Goal: Task Accomplishment & Management: Manage account settings

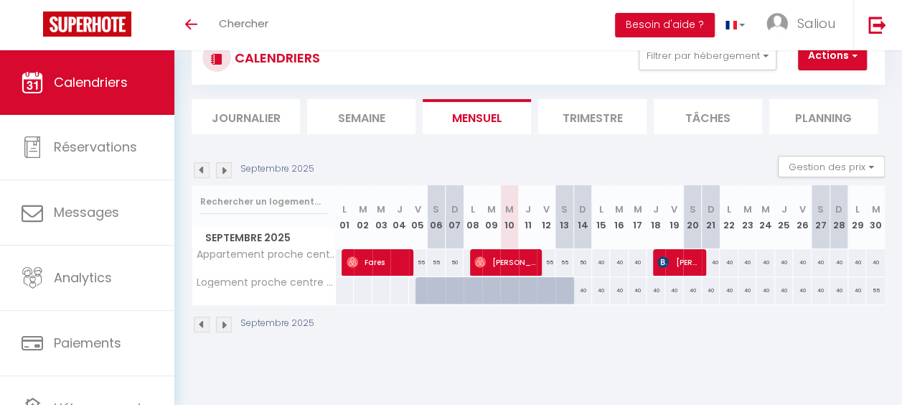
click at [225, 170] on img at bounding box center [224, 170] width 16 height 16
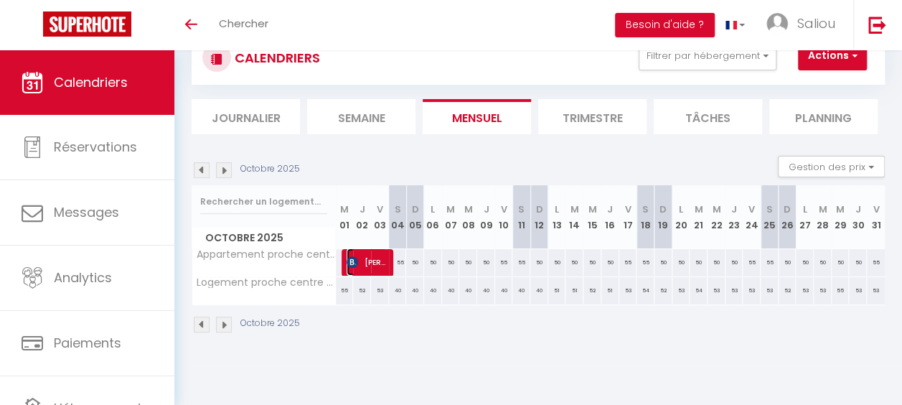
click at [374, 266] on span "Jean-Michel DUBOIS" at bounding box center [367, 261] width 40 height 27
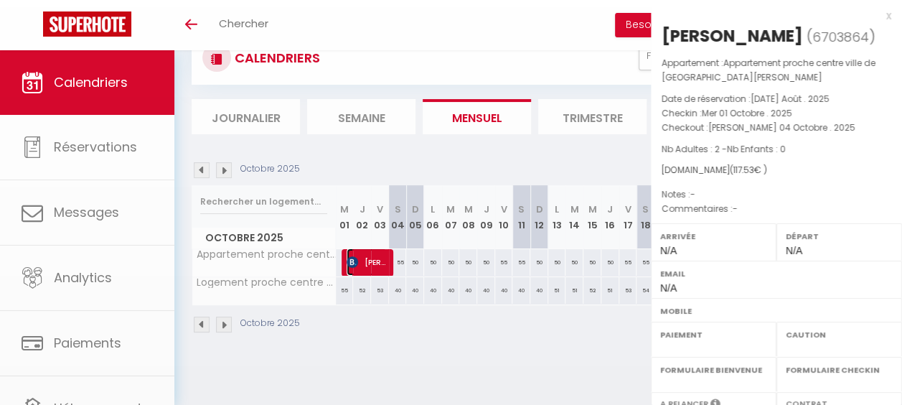
select select "OK"
select select "KO"
select select "0"
select select "1"
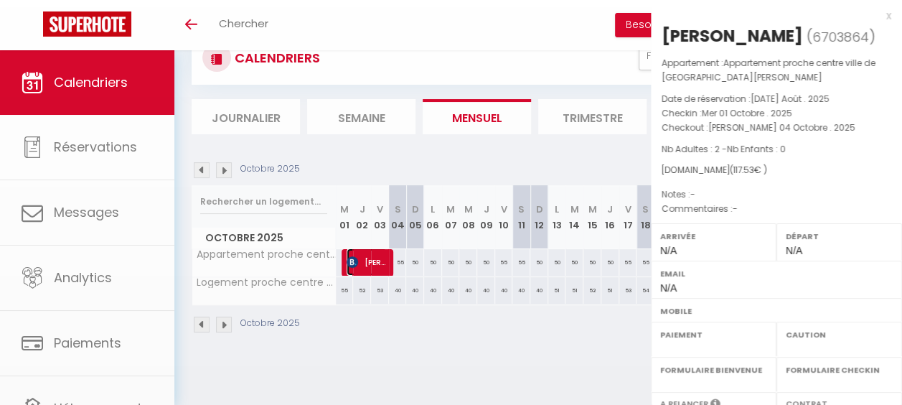
select select
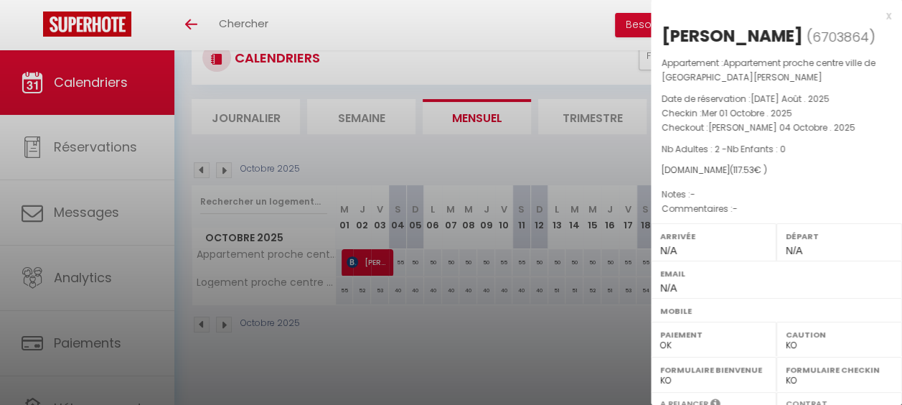
click at [399, 302] on div at bounding box center [451, 202] width 902 height 405
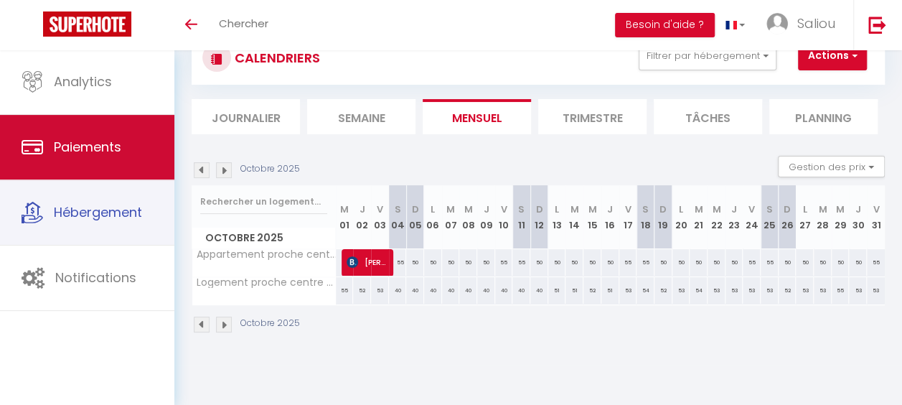
scroll to position [20, 0]
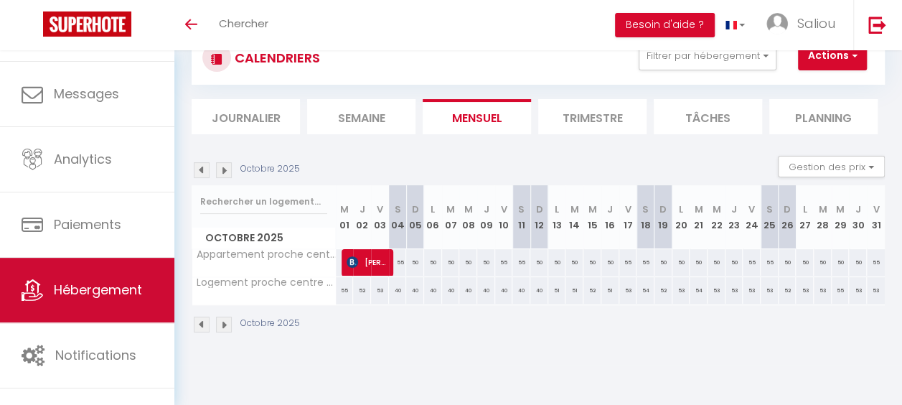
click at [116, 273] on link "Hébergement" at bounding box center [87, 290] width 174 height 65
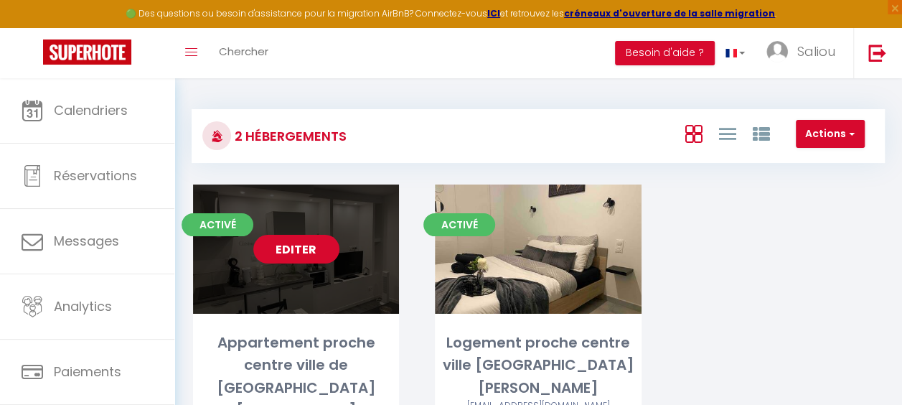
click at [294, 255] on link "Editer" at bounding box center [296, 249] width 86 height 29
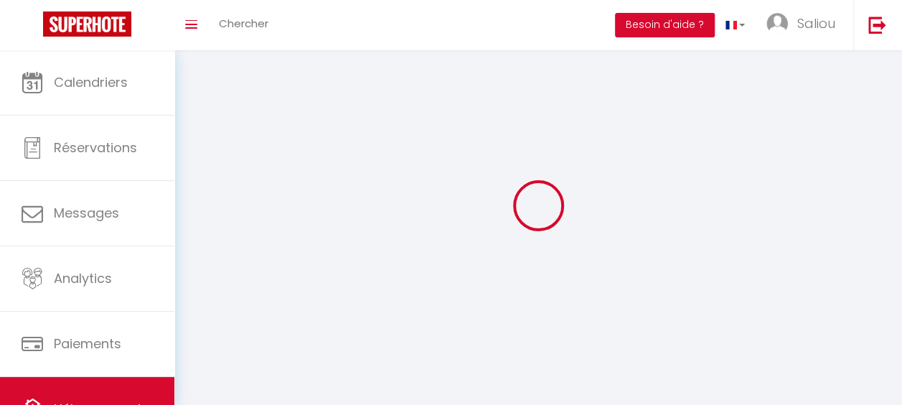
select select "1"
select select "28"
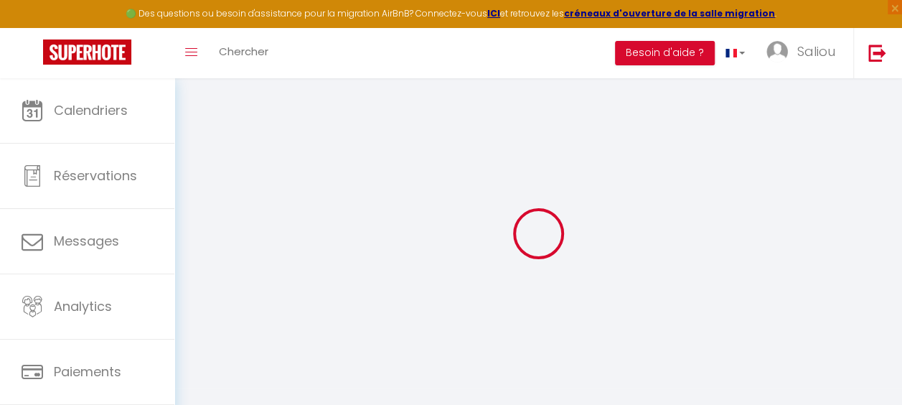
select select
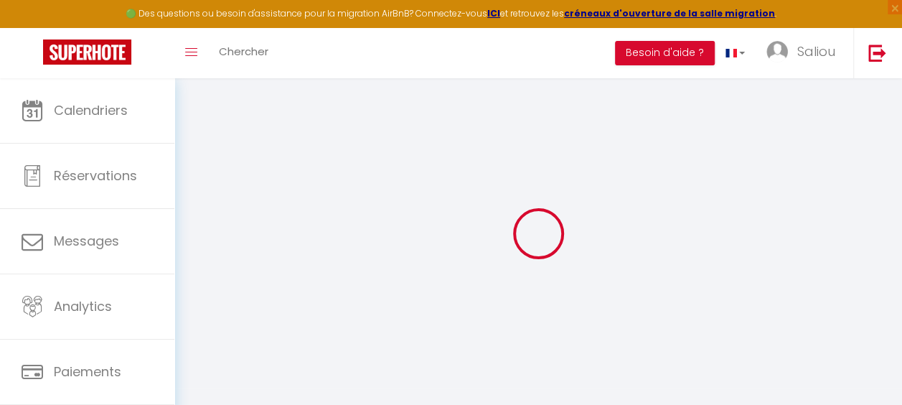
select select
checkbox input "false"
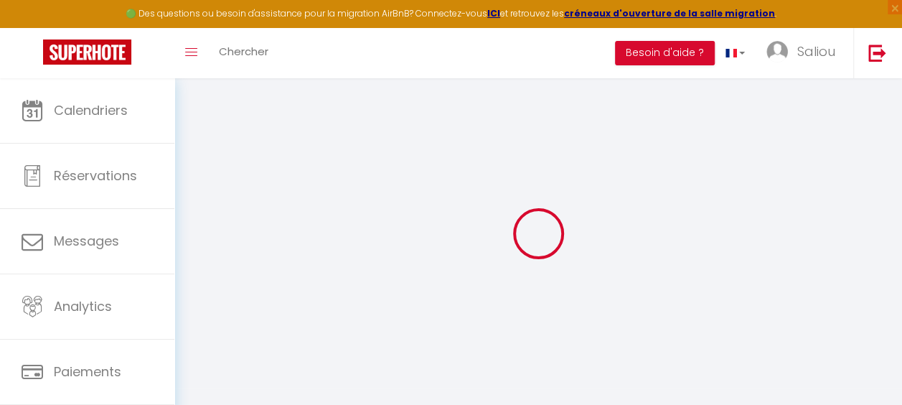
select select
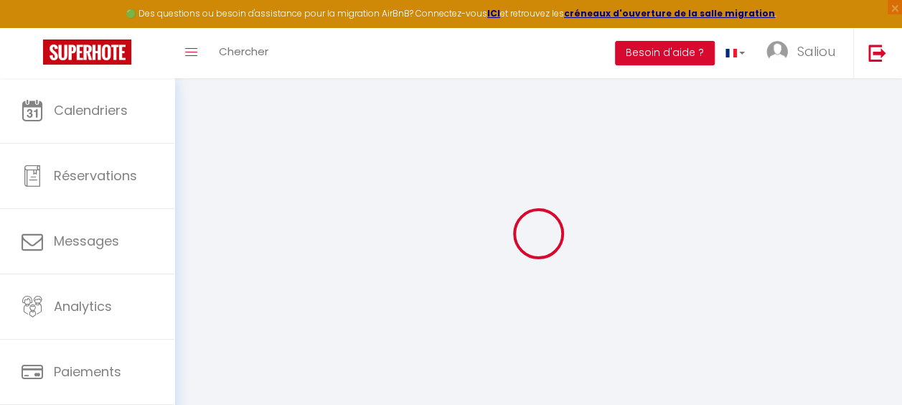
select select
checkbox input "false"
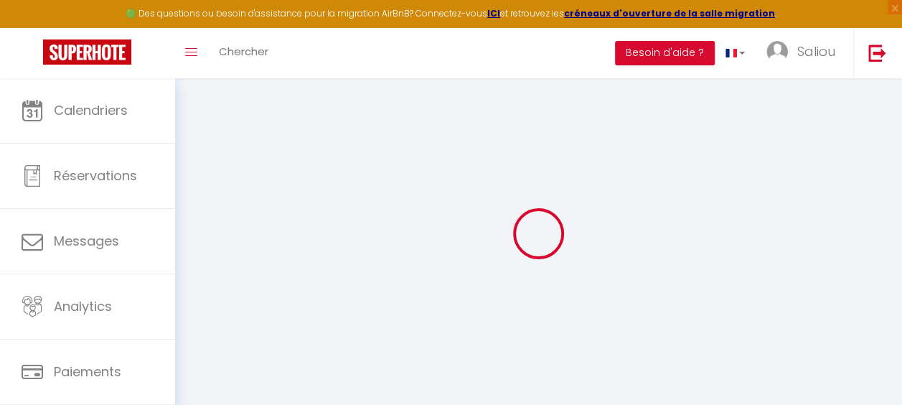
checkbox input "false"
select select
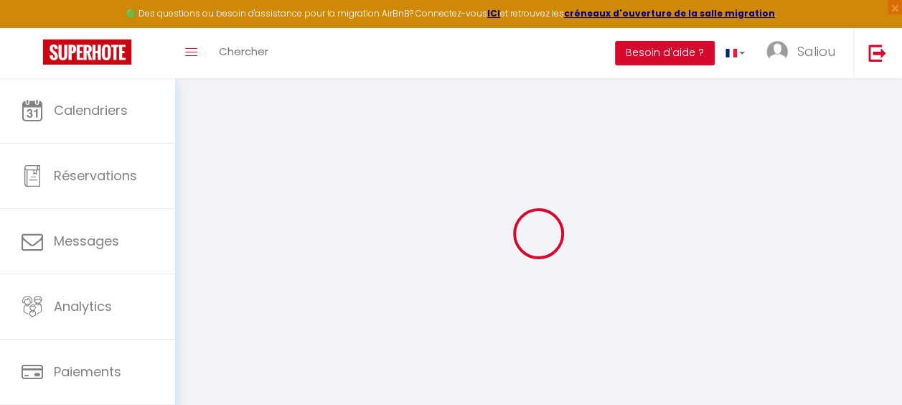
select select
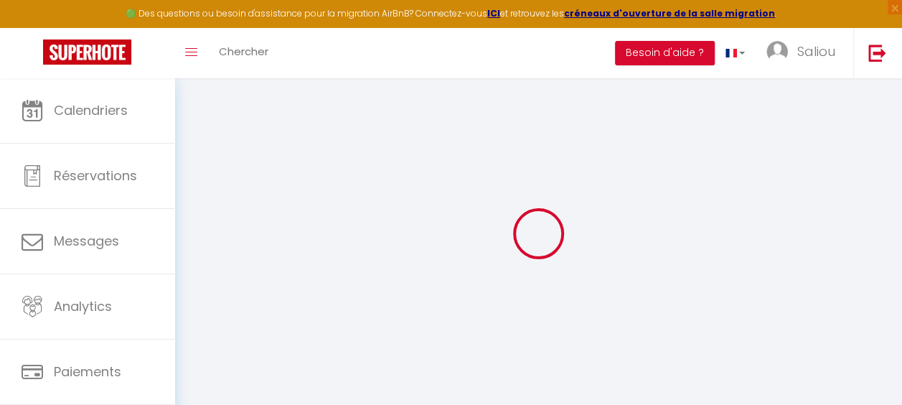
checkbox input "false"
select select
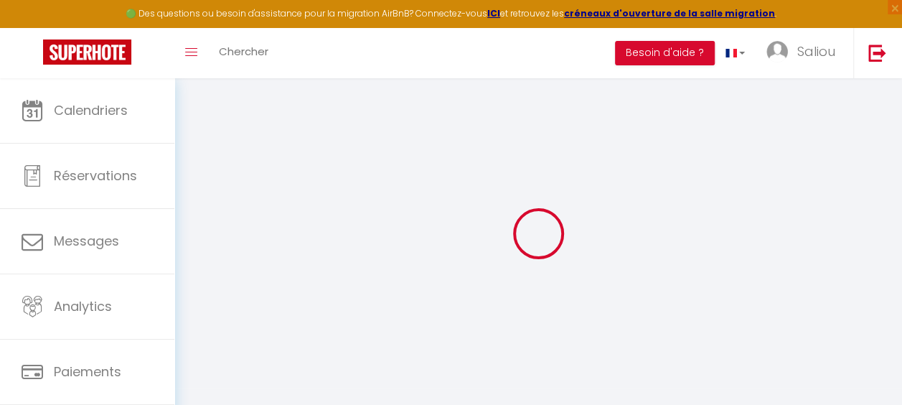
select select
type input "Appartement proche centre ville de [GEOGRAPHIC_DATA]"
type input "45"
type input "20"
select select
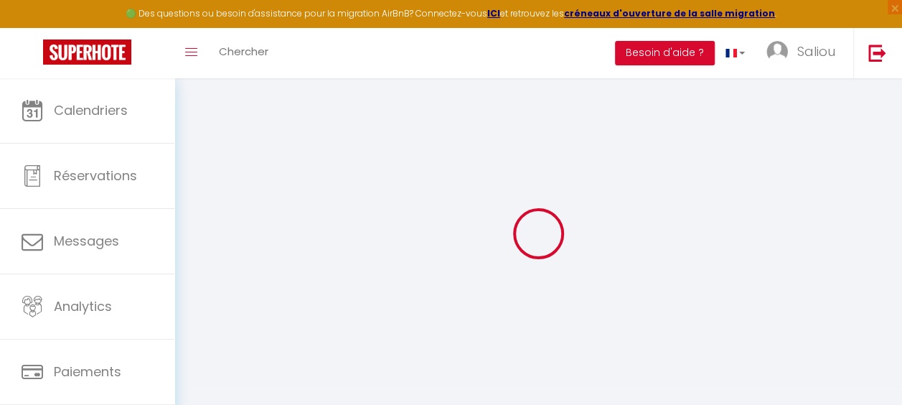
select select
type input "1 Rue Oberkampf"
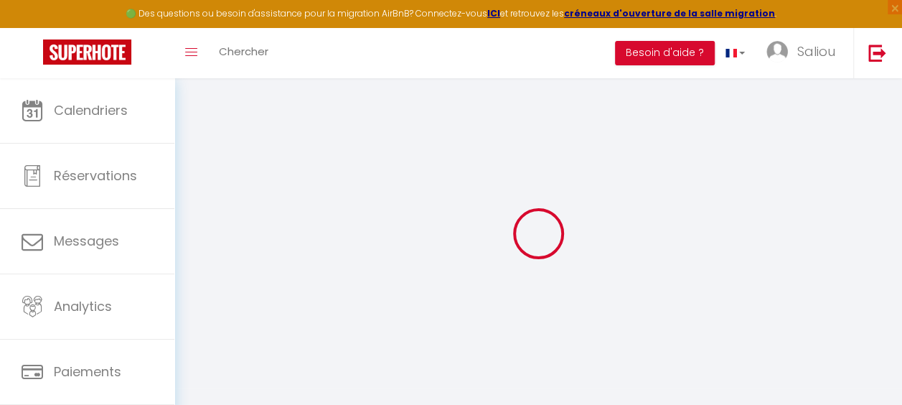
type input "02100"
type input "Saint-Quentin"
type input "[EMAIL_ADDRESS][DOMAIN_NAME]"
select select
checkbox input "false"
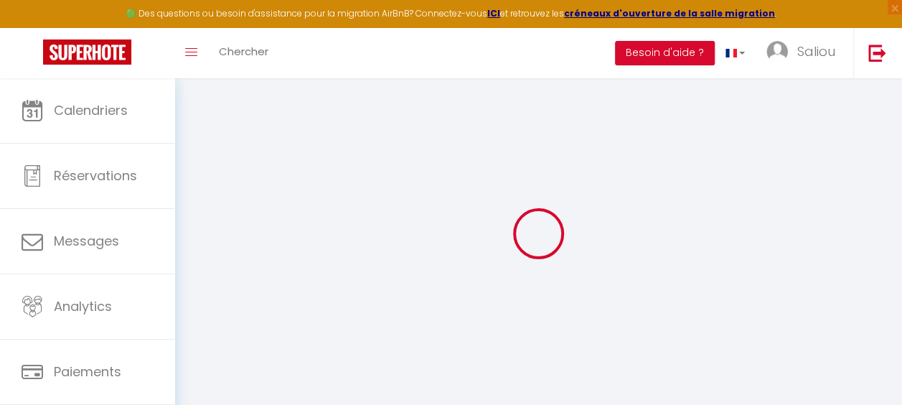
checkbox input "false"
type input "0"
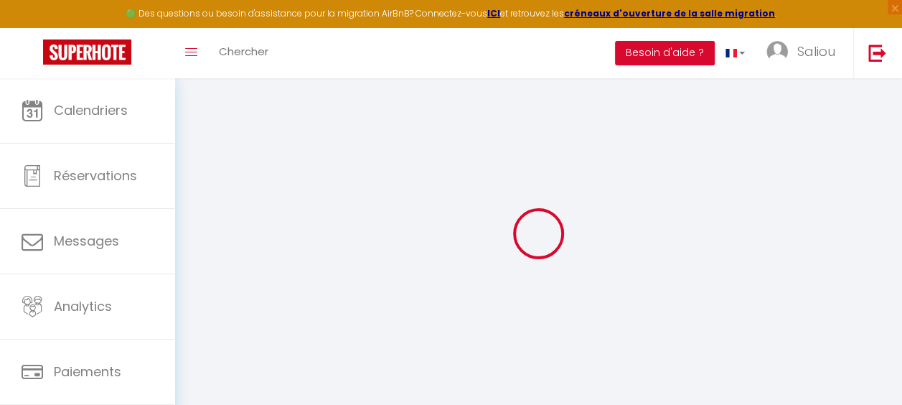
type input "0"
select select "52469"
select select
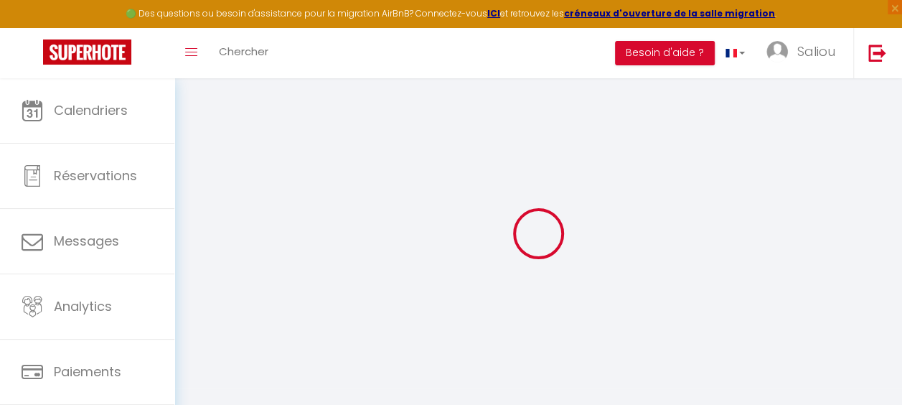
select select
checkbox input "false"
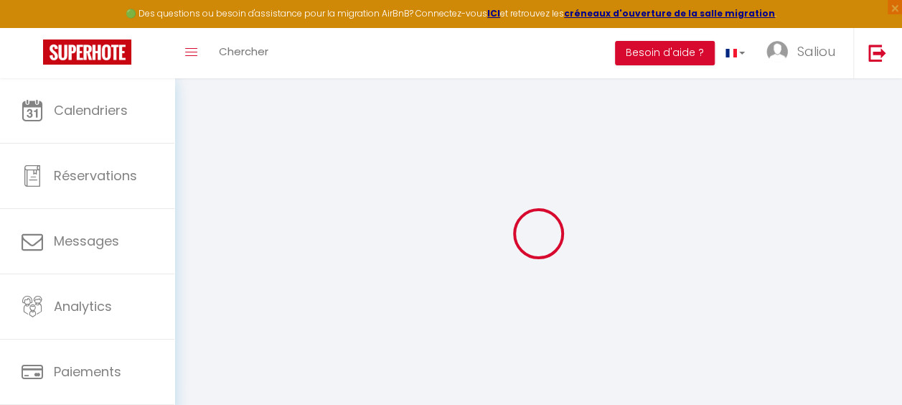
checkbox input "false"
select select
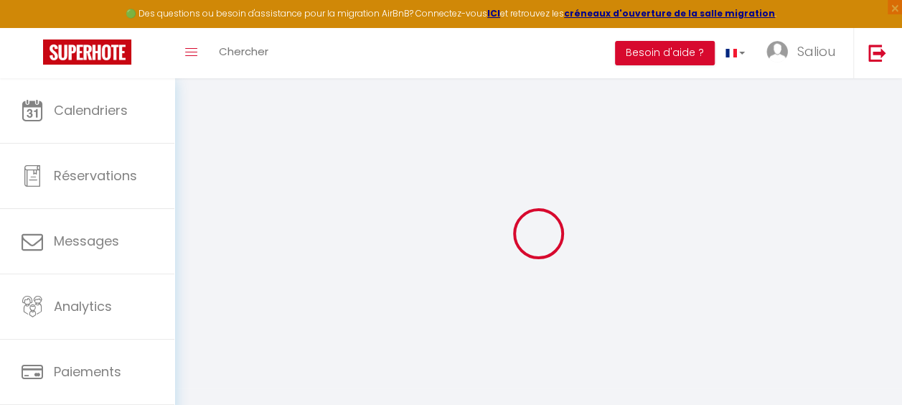
select select
checkbox input "false"
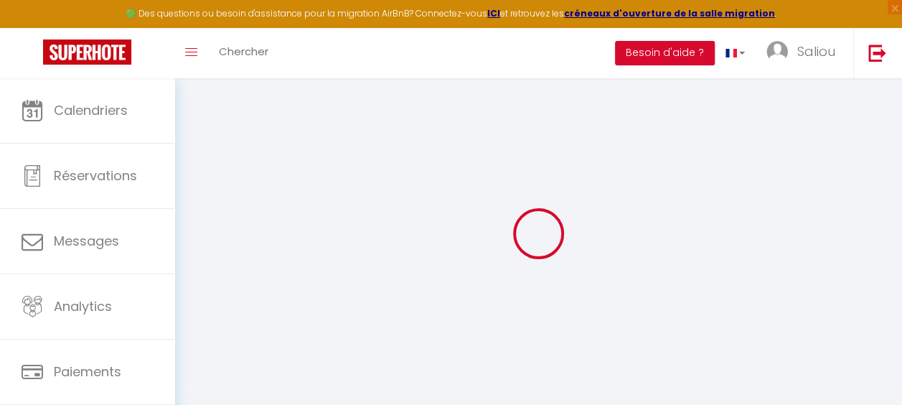
checkbox input "false"
select select
checkbox input "false"
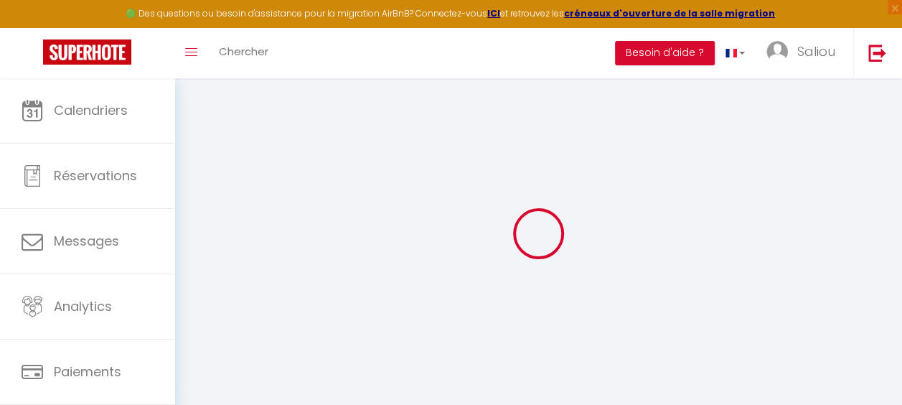
checkbox input "false"
select select "16:00"
select select "23:45"
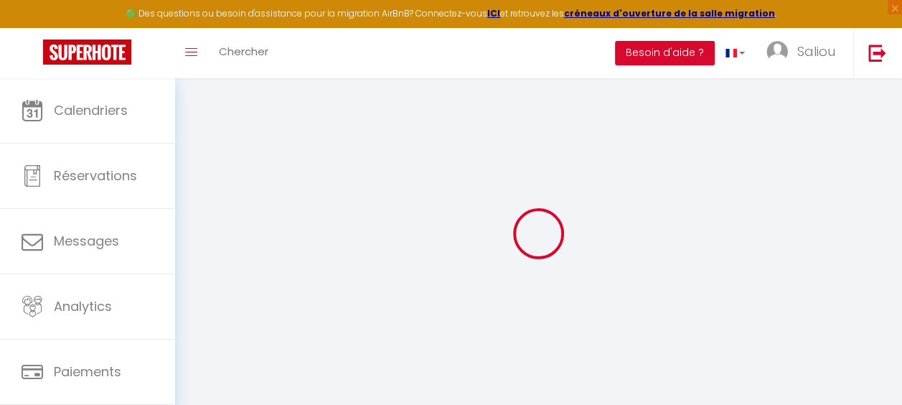
select select "11:00"
select select "30"
select select "120"
select select
checkbox input "false"
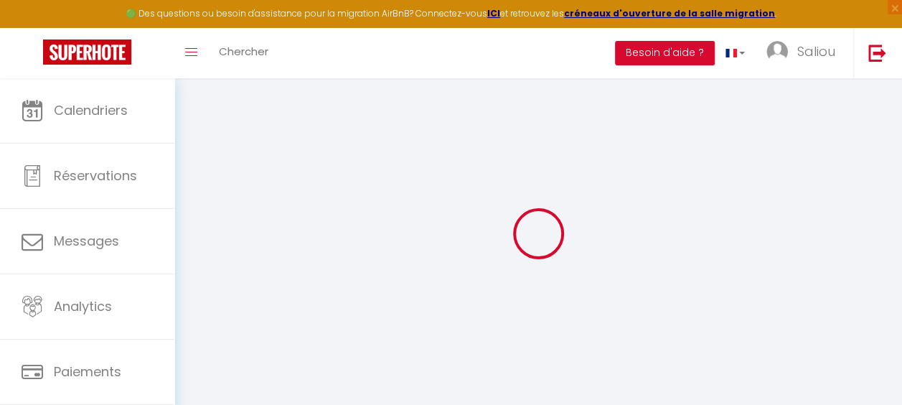
checkbox input "false"
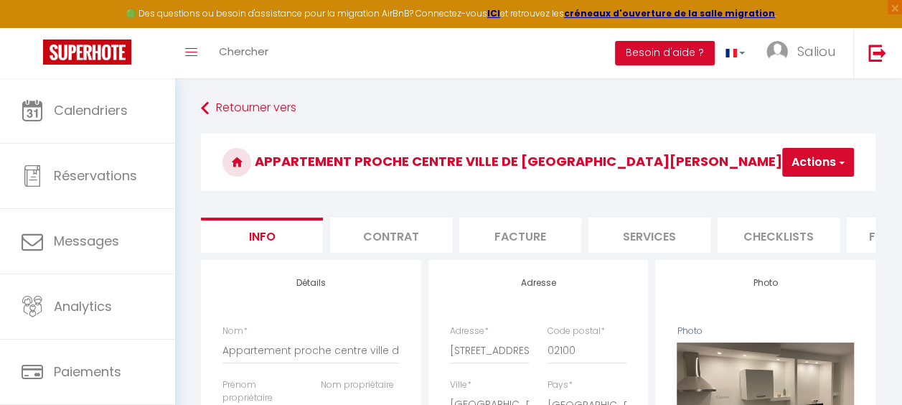
select select
checkbox input "false"
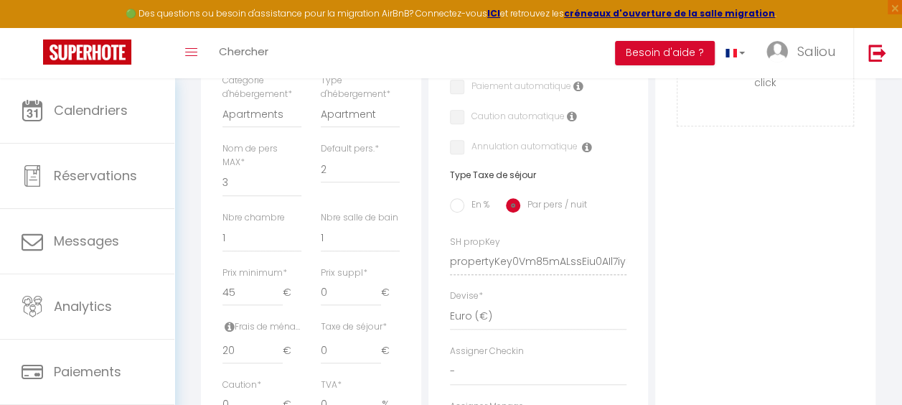
scroll to position [494, 0]
click at [248, 304] on input "45" at bounding box center [252, 291] width 60 height 26
type input "4"
select select
checkbox input "false"
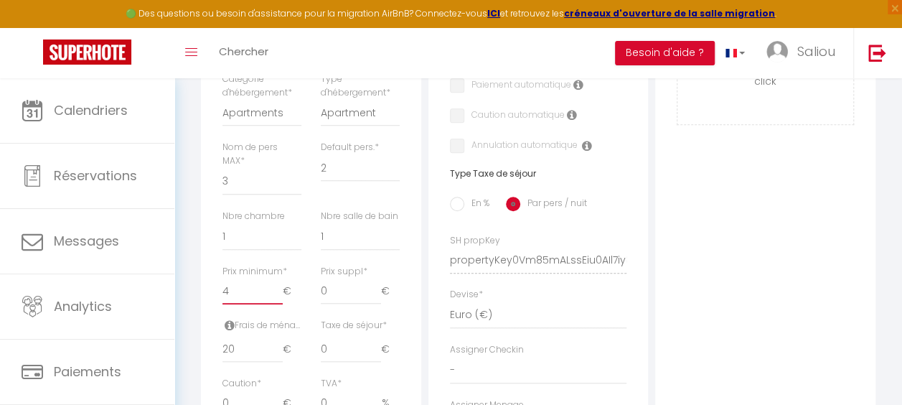
checkbox input "false"
select select
checkbox input "false"
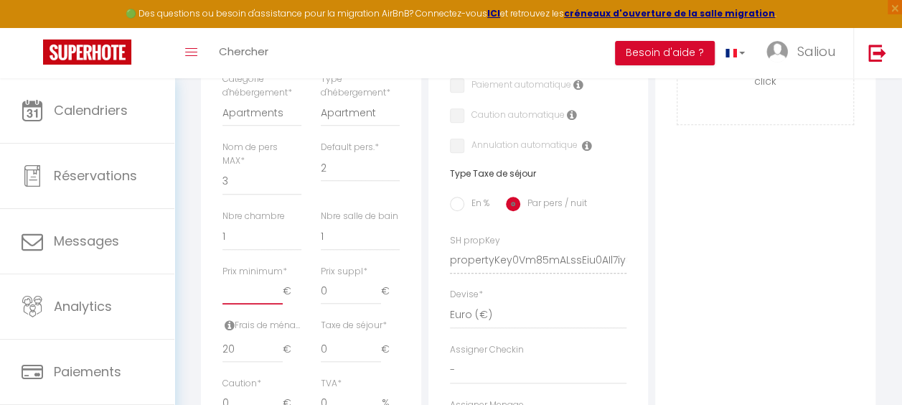
checkbox input "false"
type input "-1"
select select
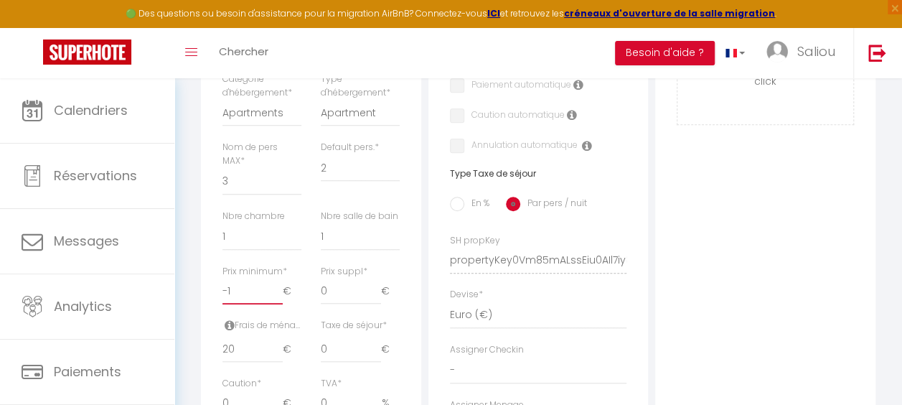
checkbox input "false"
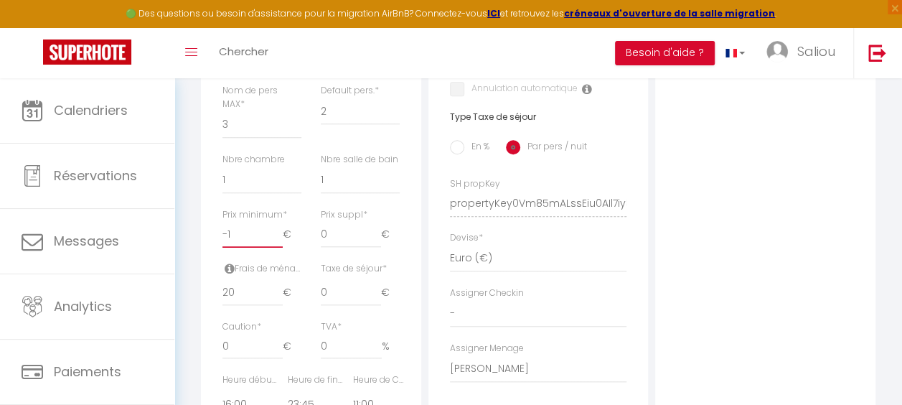
scroll to position [555, 0]
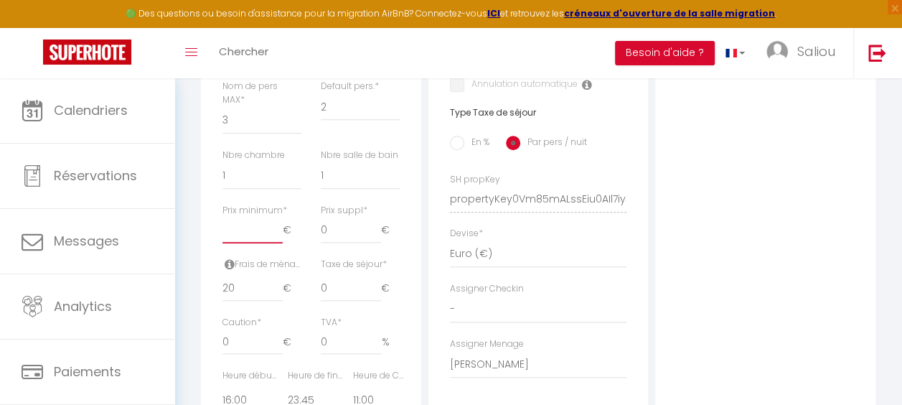
select select
checkbox input "false"
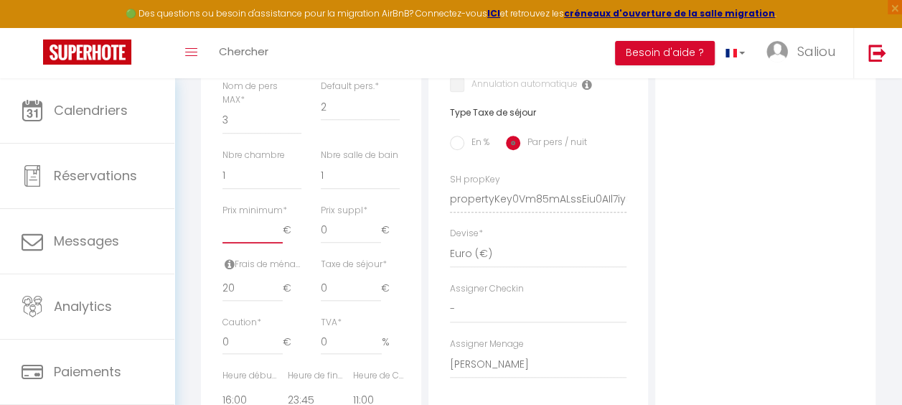
type input "5"
select select
checkbox input "false"
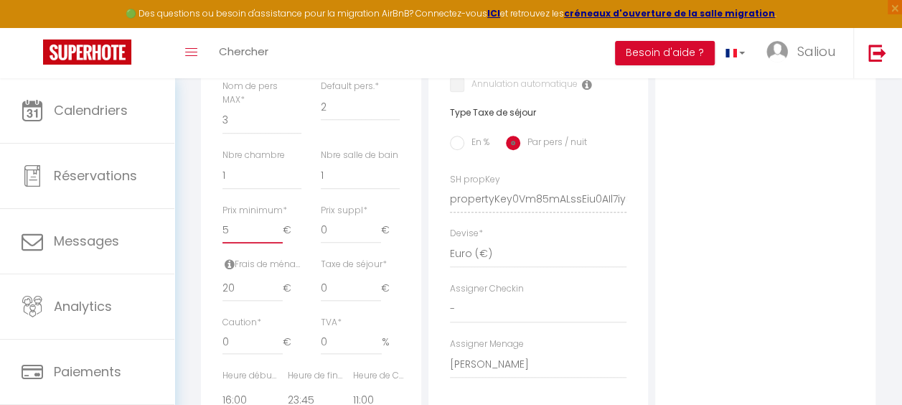
checkbox input "false"
type input "50"
select select
checkbox input "false"
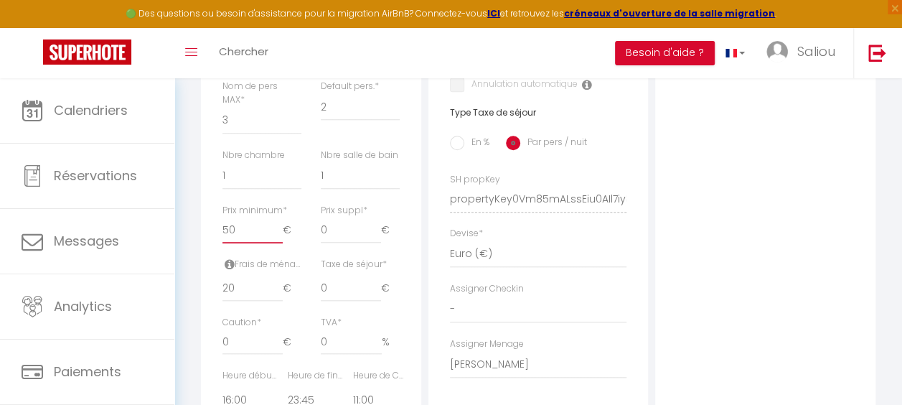
checkbox input "false"
type input "5"
select select
checkbox input "false"
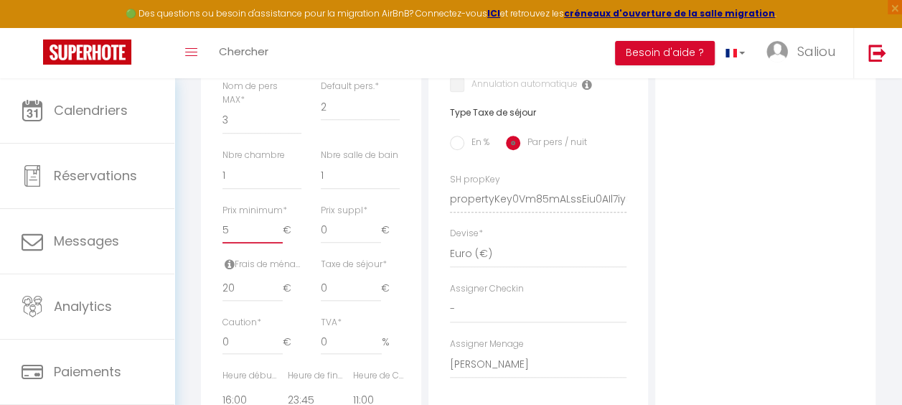
checkbox input "false"
select select
checkbox input "false"
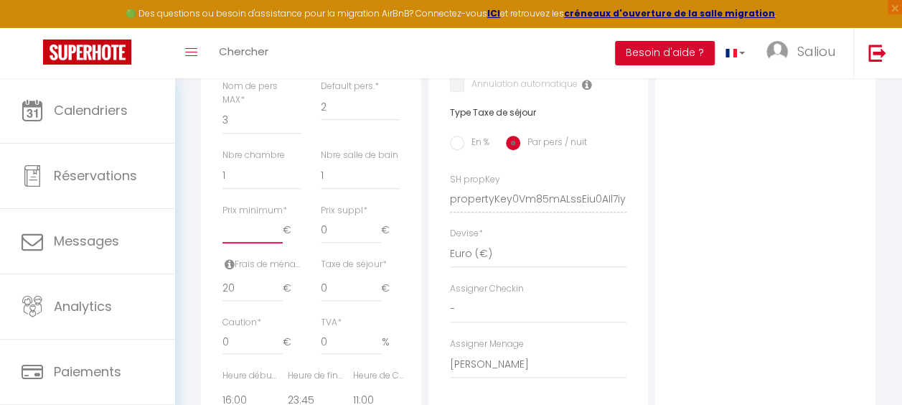
checkbox input "false"
click at [232, 270] on icon at bounding box center [230, 263] width 10 height 11
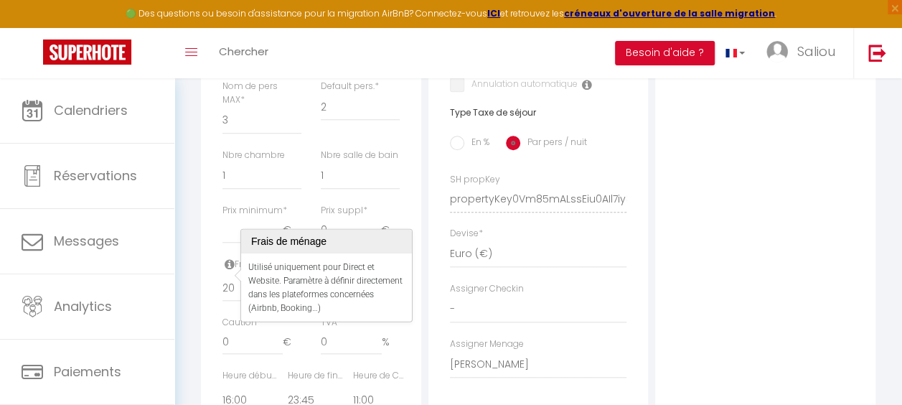
click at [232, 270] on icon at bounding box center [230, 263] width 10 height 11
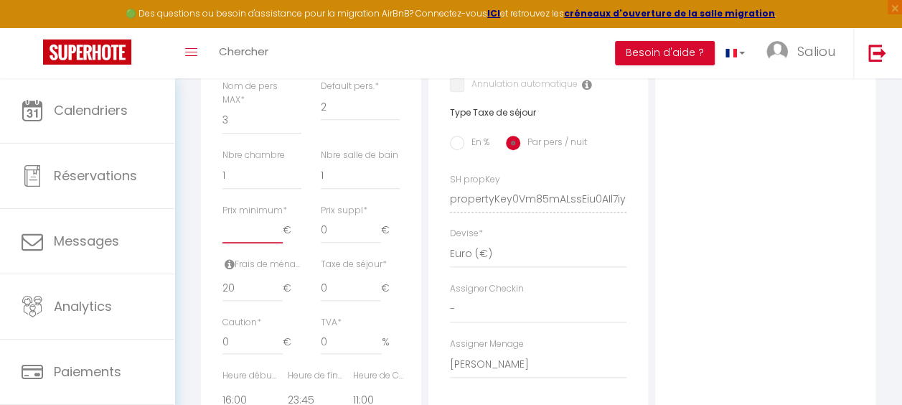
click at [227, 235] on input "Prix minimum *" at bounding box center [252, 230] width 60 height 26
type input "5"
select select
checkbox input "false"
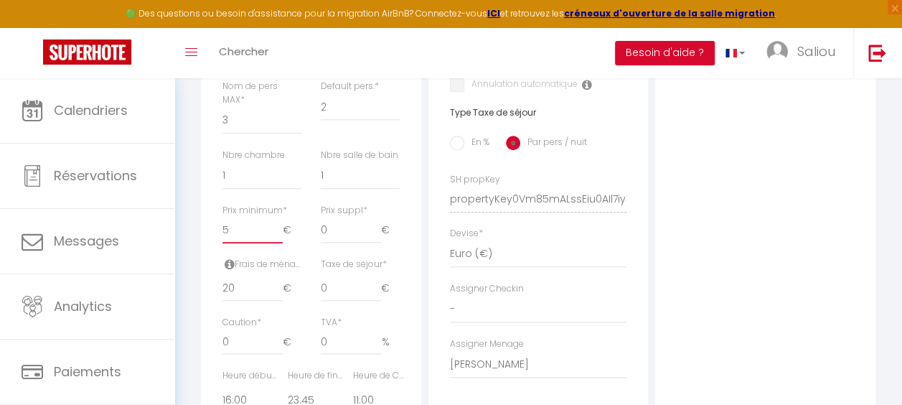
checkbox input "false"
type input "50"
select select
checkbox input "false"
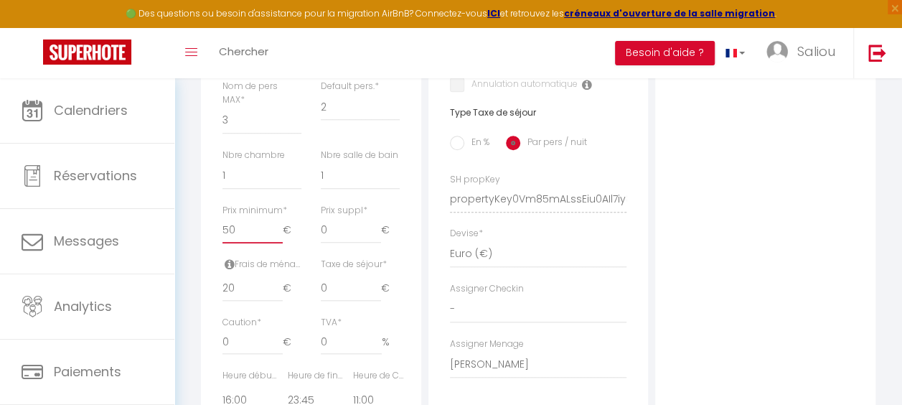
checkbox input "false"
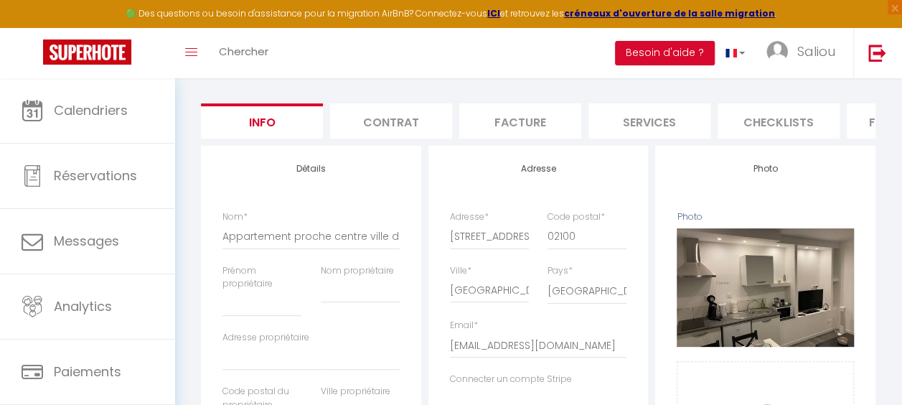
scroll to position [61, 0]
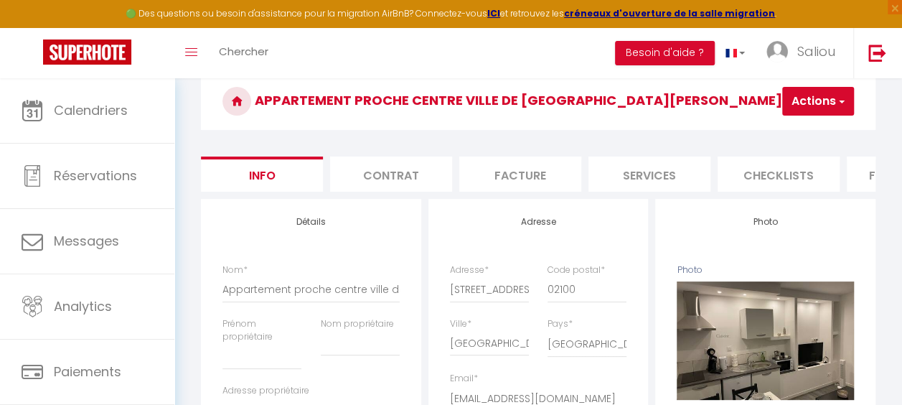
type input "50"
click at [816, 96] on button "Actions" at bounding box center [818, 101] width 72 height 29
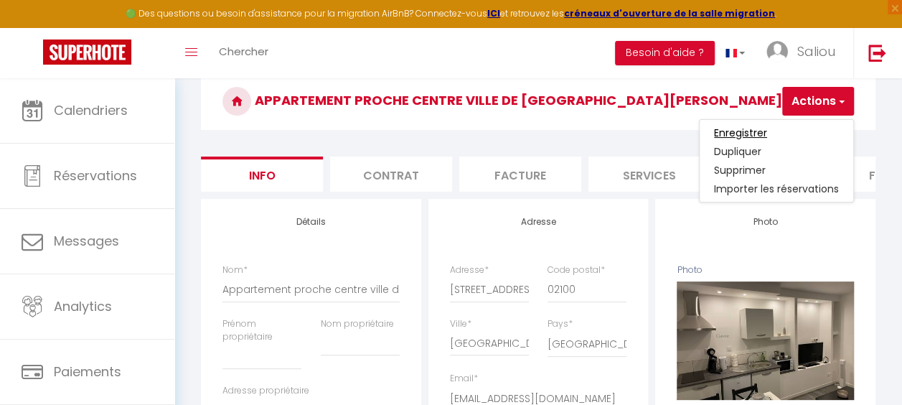
click at [756, 128] on input "Enregistrer" at bounding box center [740, 133] width 53 height 14
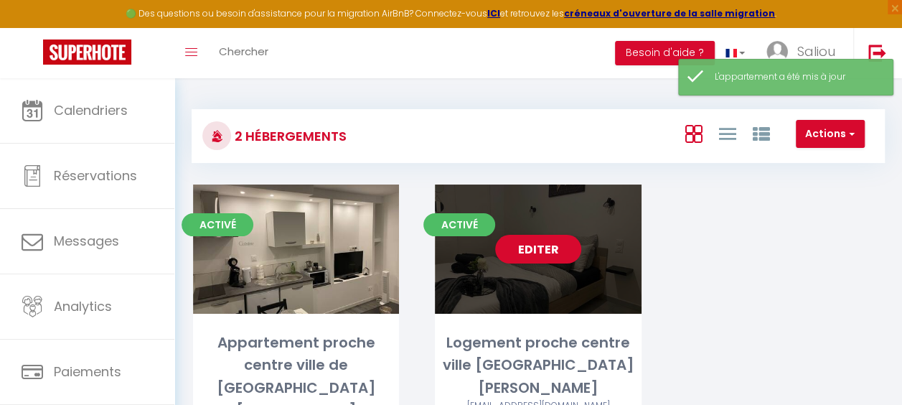
click at [474, 286] on div "Editer" at bounding box center [538, 248] width 206 height 129
click at [532, 249] on link "Editer" at bounding box center [538, 249] width 86 height 29
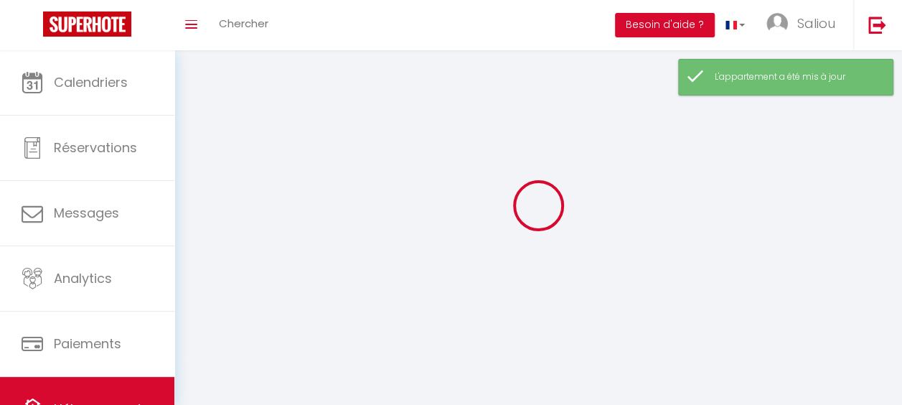
select select "1"
select select "28"
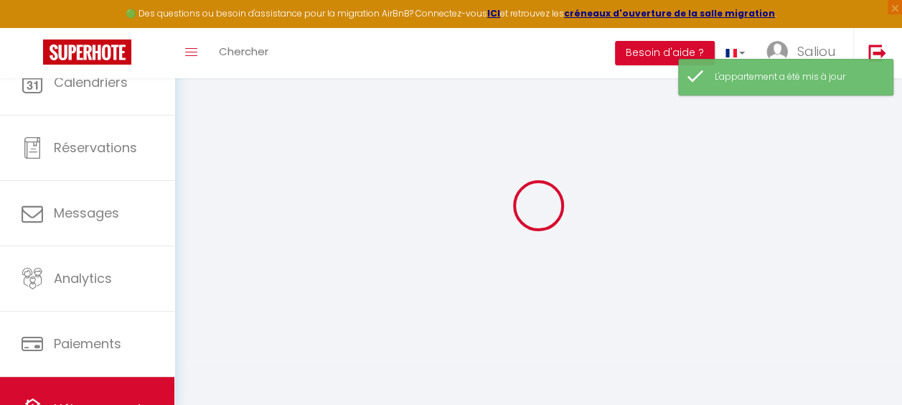
select select
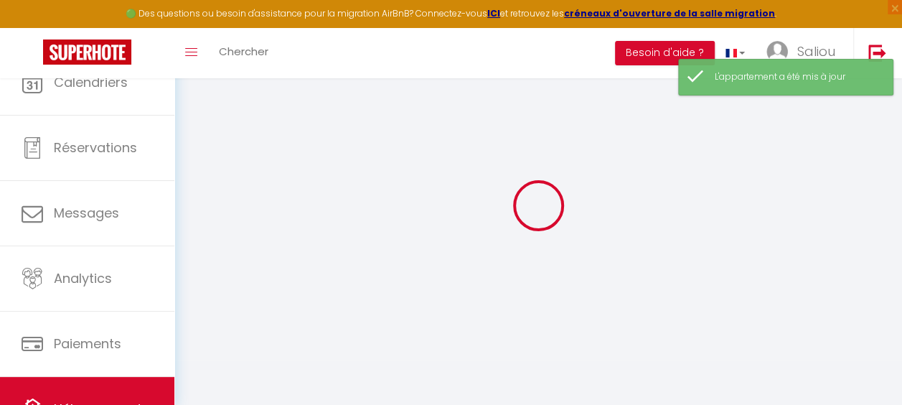
select select
checkbox input "false"
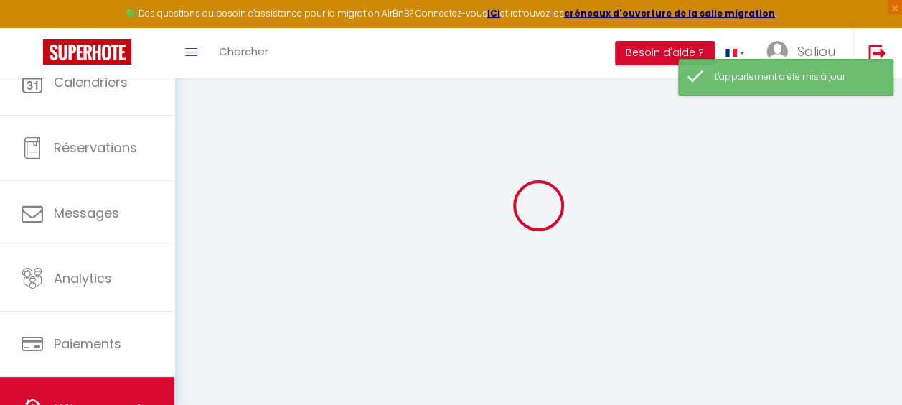
select select
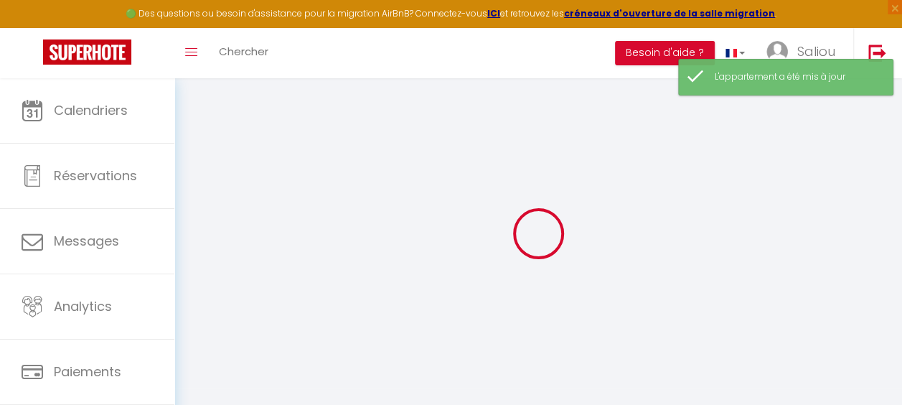
select select
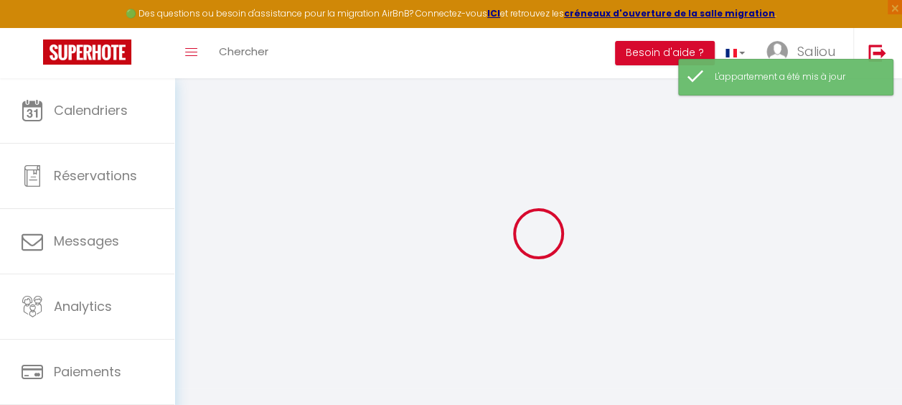
select select
checkbox input "false"
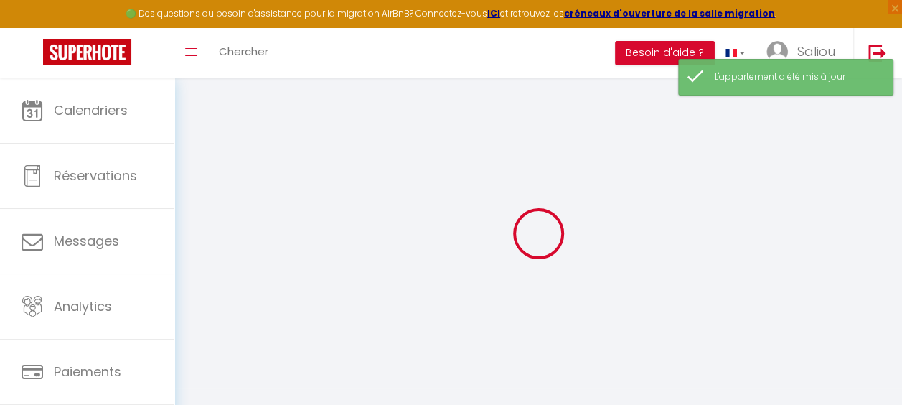
select select
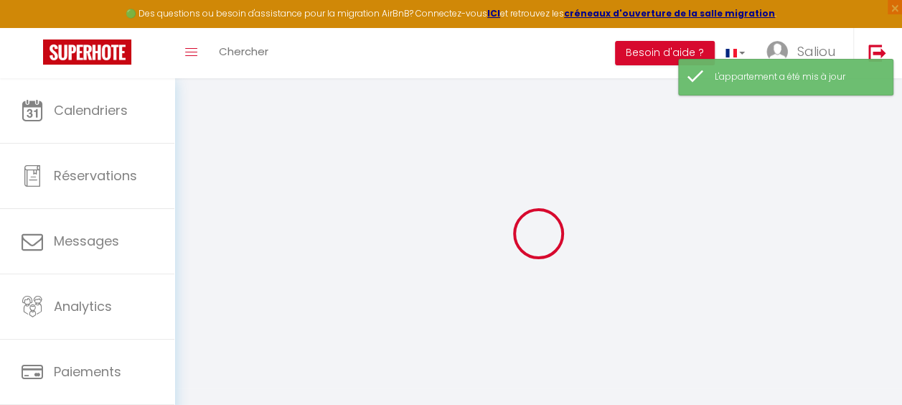
select select
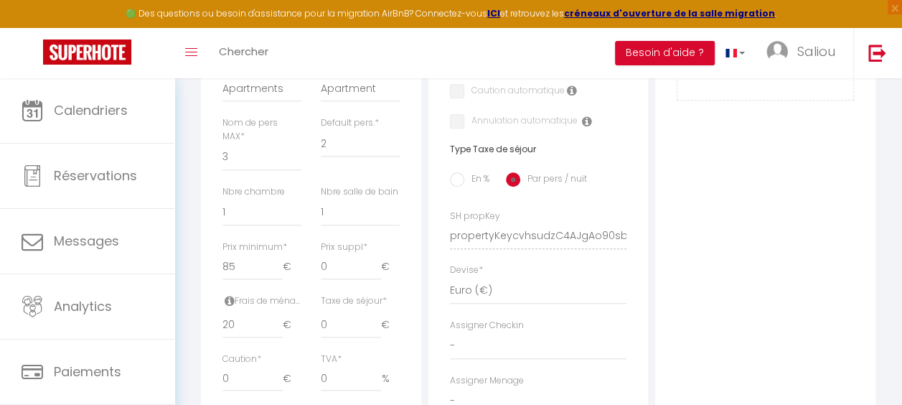
scroll to position [535, 0]
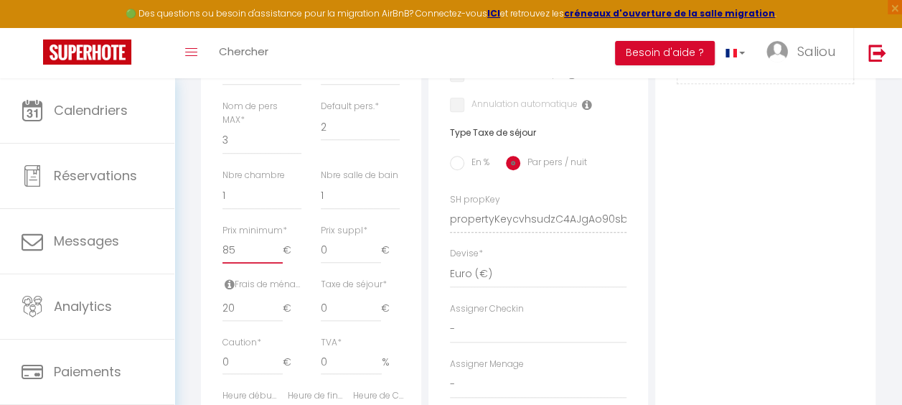
click at [254, 263] on input "85" at bounding box center [252, 250] width 60 height 26
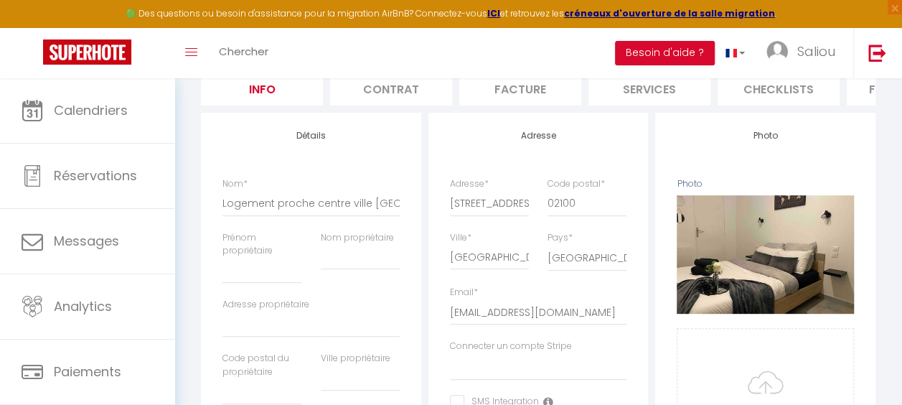
scroll to position [0, 0]
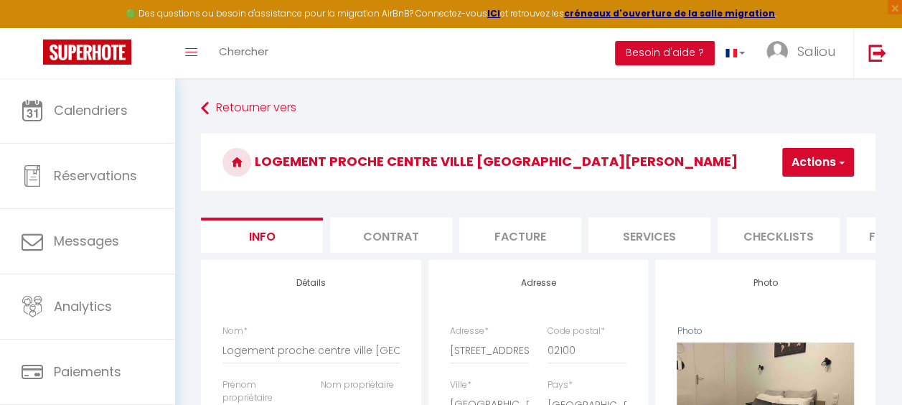
click at [809, 161] on button "Actions" at bounding box center [818, 162] width 72 height 29
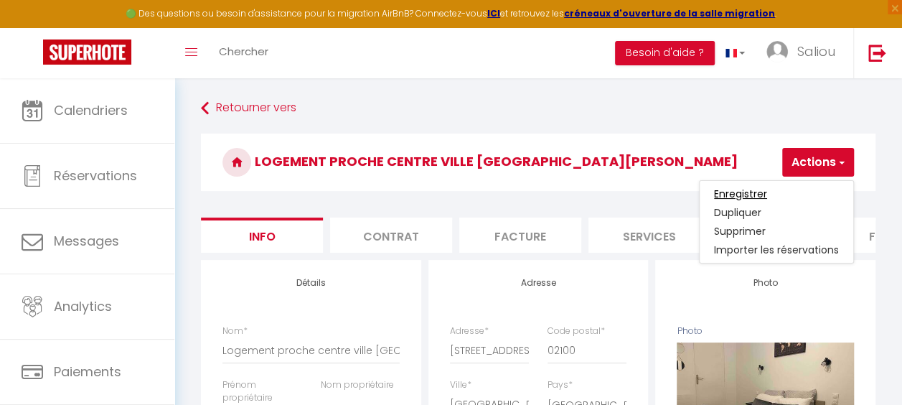
click at [748, 188] on input "Enregistrer" at bounding box center [740, 194] width 53 height 14
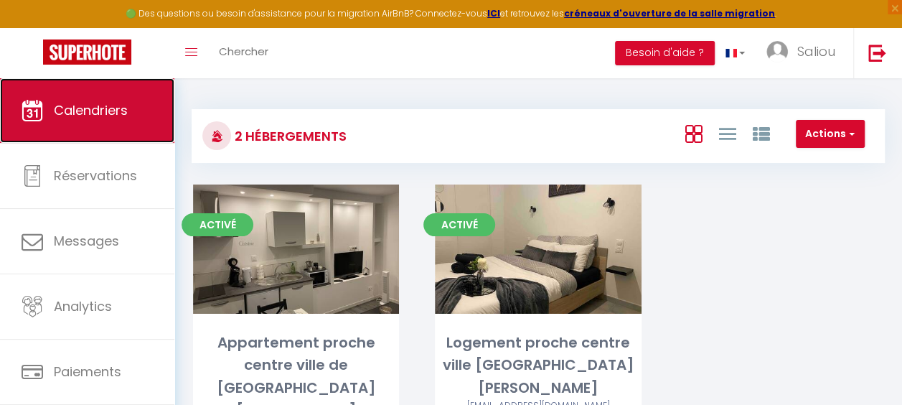
click at [88, 127] on link "Calendriers" at bounding box center [87, 110] width 174 height 65
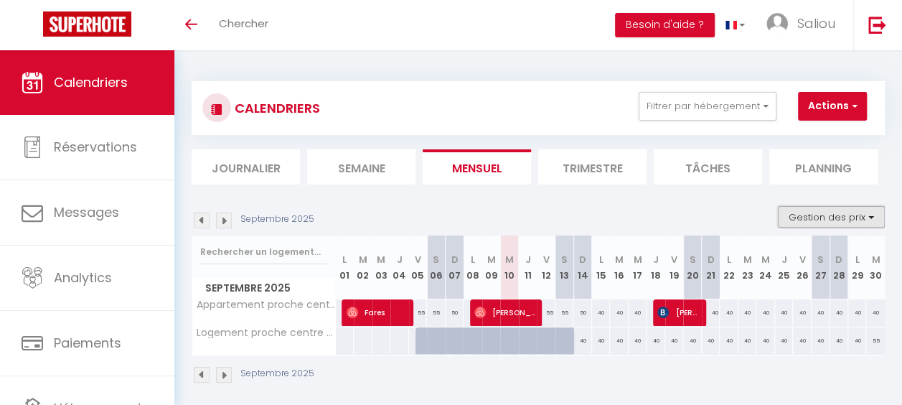
click at [855, 220] on button "Gestion des prix" at bounding box center [831, 217] width 107 height 22
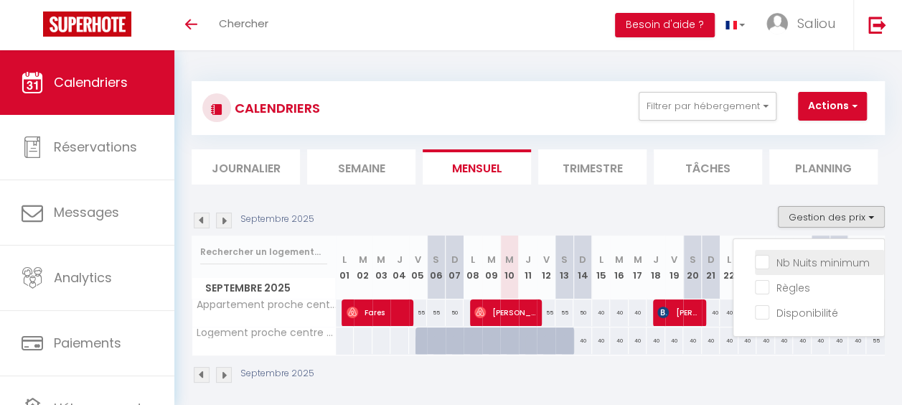
click at [755, 270] on li "Nb Nuits minimum" at bounding box center [819, 262] width 129 height 25
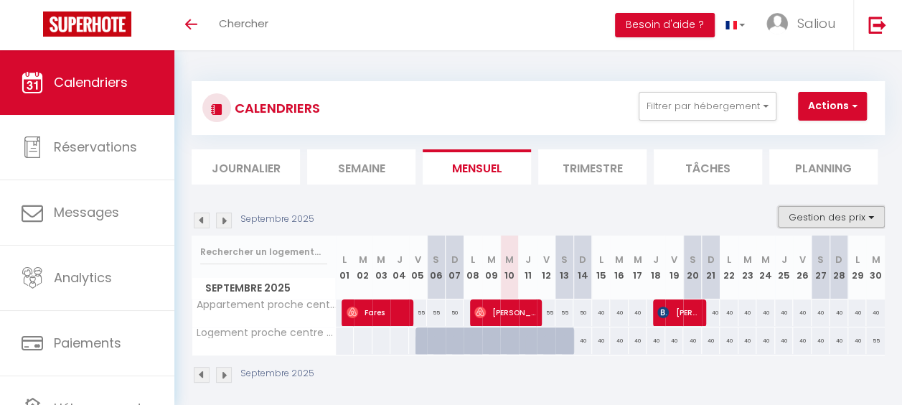
click at [829, 214] on button "Gestion des prix" at bounding box center [831, 217] width 107 height 22
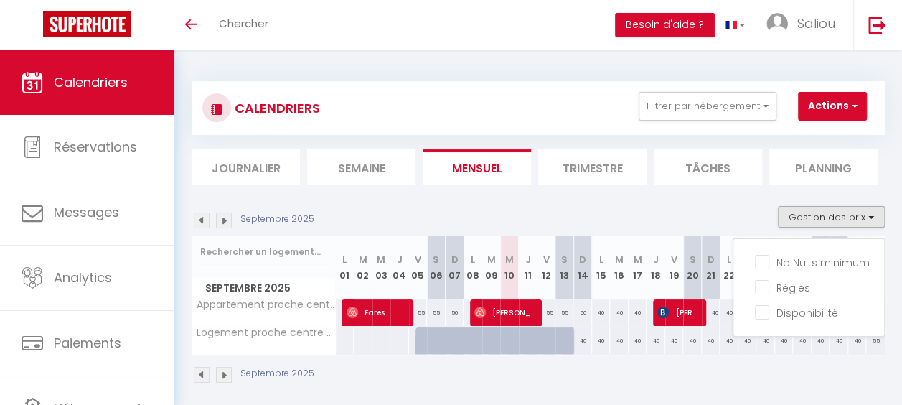
drag, startPoint x: 689, startPoint y: 347, endPoint x: 739, endPoint y: 212, distance: 143.3
click at [739, 212] on div "Septembre 2025 Gestion des prix Nb Nuits minimum Règles Disponibilité Septembre…" at bounding box center [538, 302] width 693 height 192
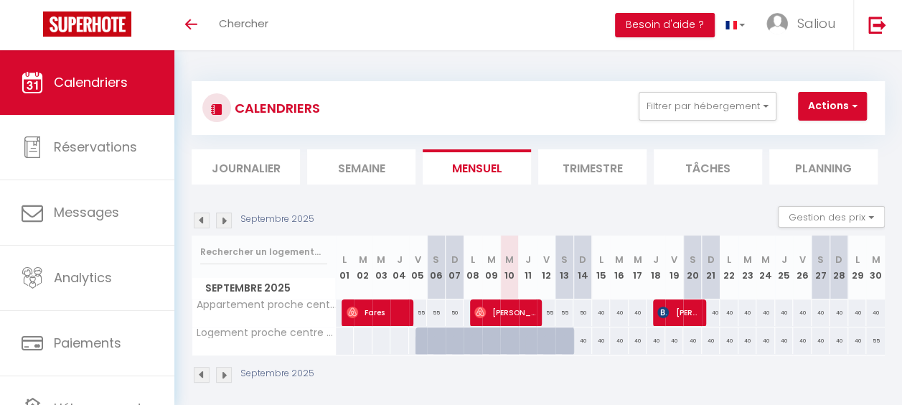
click at [739, 212] on div "Septembre 2025 Gestion des prix Nb Nuits minimum Règles Disponibilité" at bounding box center [538, 220] width 693 height 29
click at [800, 222] on button "Gestion des prix" at bounding box center [831, 217] width 107 height 22
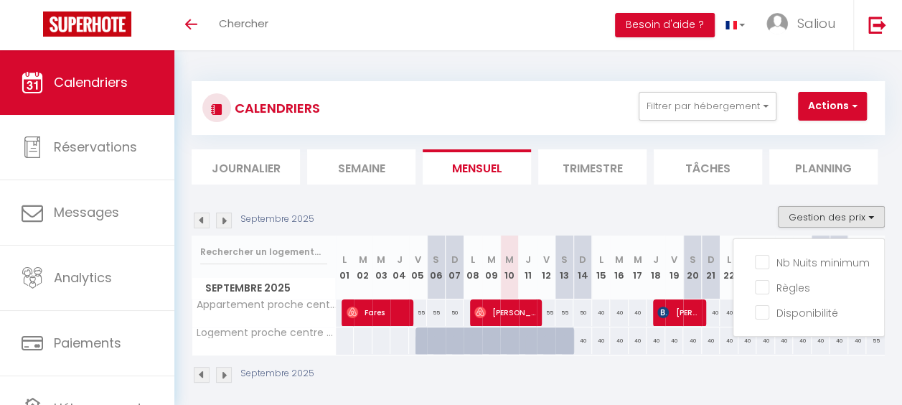
click at [700, 209] on div "Septembre 2025 Gestion des prix Nb Nuits minimum Règles Disponibilité" at bounding box center [538, 220] width 693 height 29
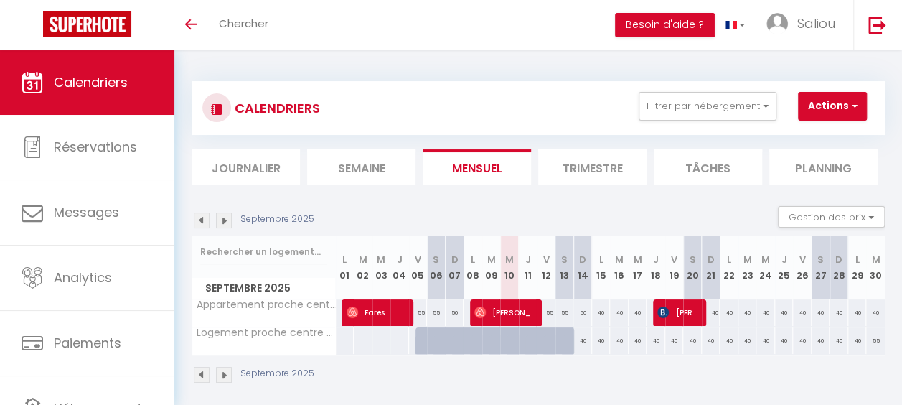
click at [695, 159] on li "Tâches" at bounding box center [708, 166] width 108 height 35
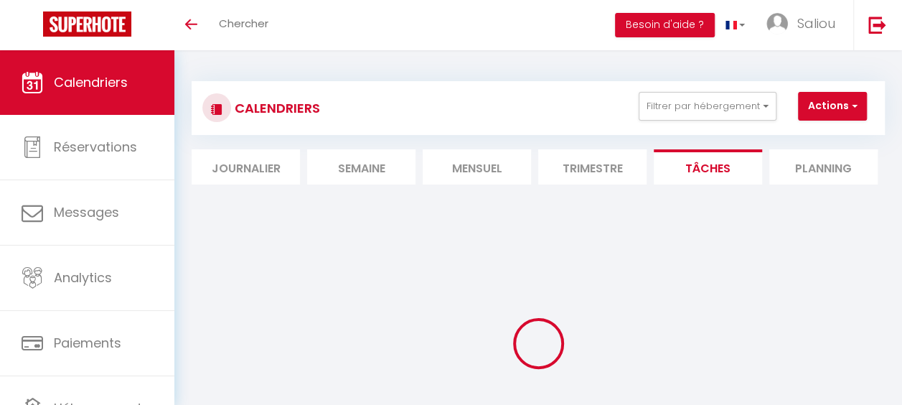
select select
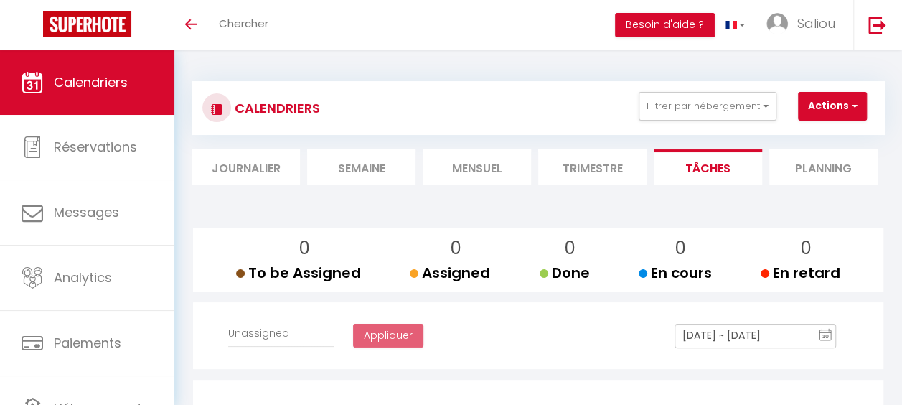
click at [491, 176] on li "Mensuel" at bounding box center [477, 166] width 108 height 35
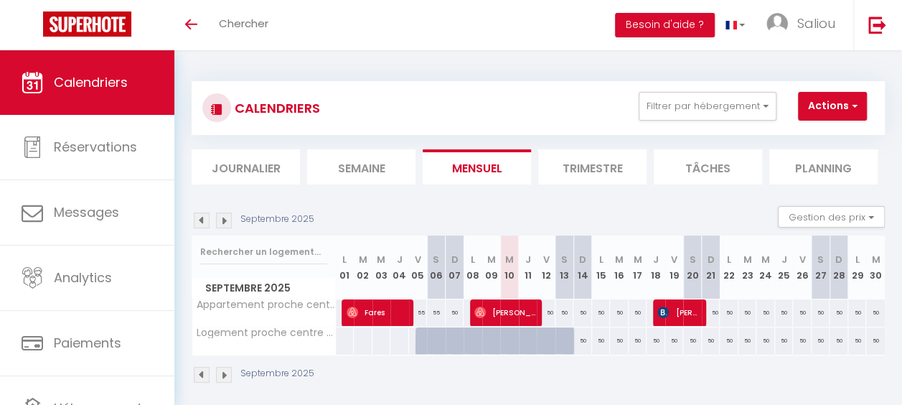
click at [227, 219] on img at bounding box center [224, 220] width 16 height 16
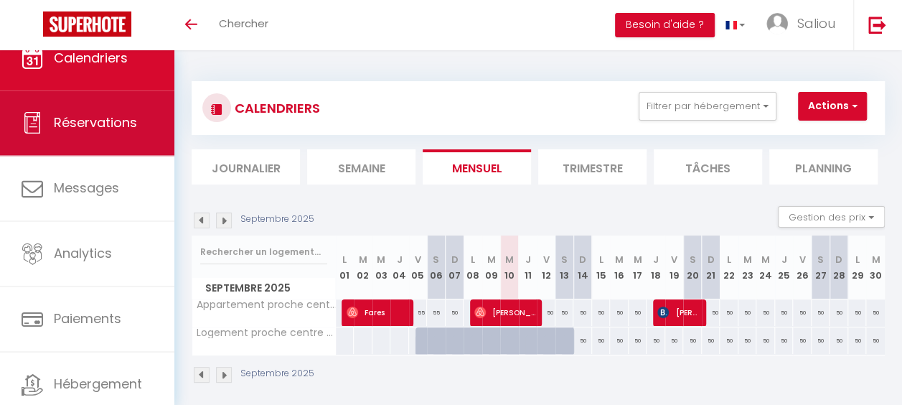
click at [105, 124] on span "Réservations" at bounding box center [95, 122] width 83 height 18
select select "not_cancelled"
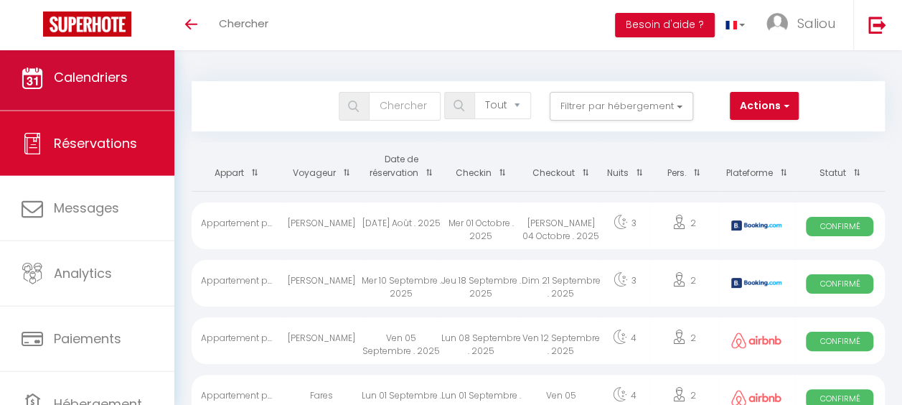
click at [75, 82] on span "Calendriers" at bounding box center [91, 77] width 74 height 18
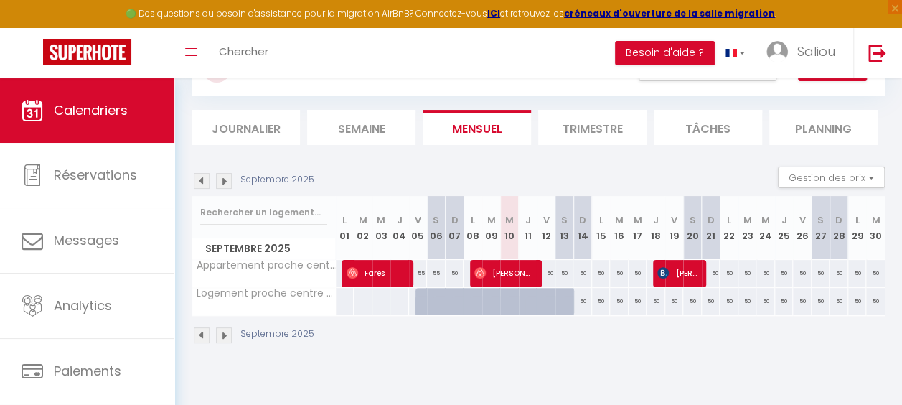
scroll to position [74, 0]
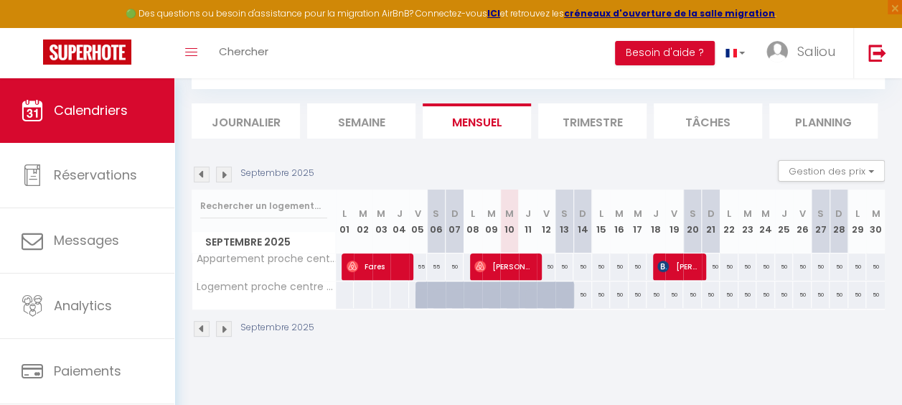
click at [569, 128] on li "Trimestre" at bounding box center [592, 120] width 108 height 35
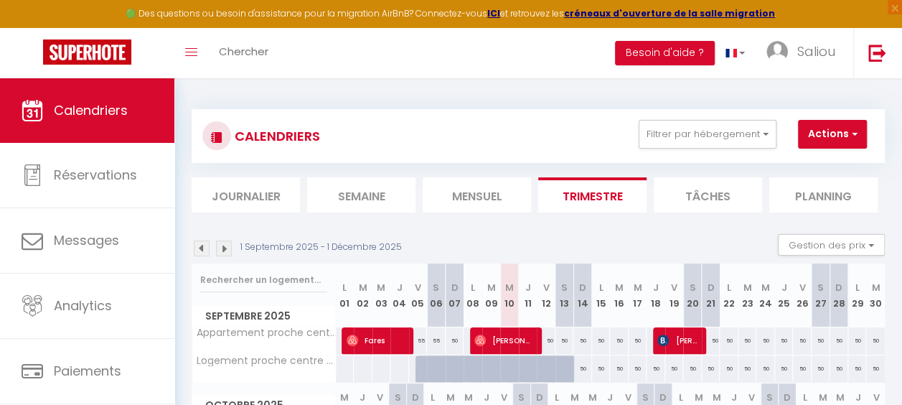
click at [515, 201] on li "Mensuel" at bounding box center [477, 194] width 108 height 35
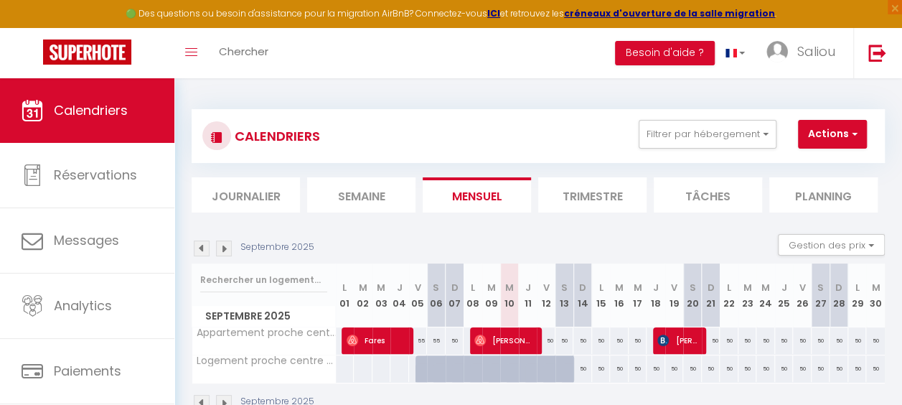
click at [689, 191] on li "Tâches" at bounding box center [708, 194] width 108 height 35
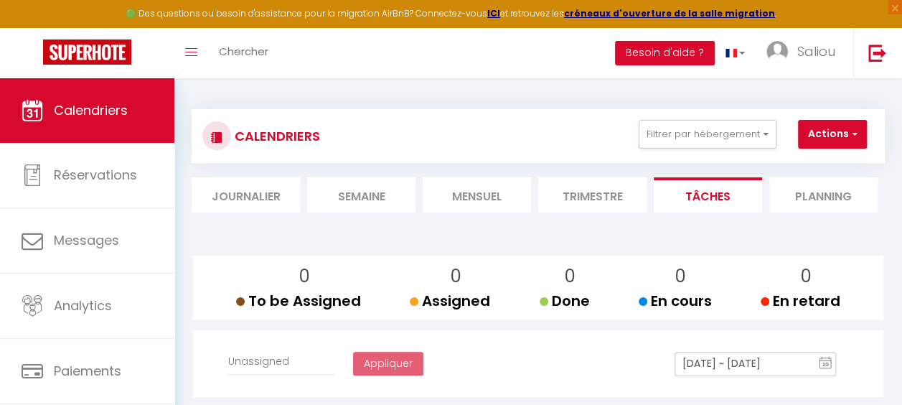
select select
click at [813, 197] on li "Planning" at bounding box center [823, 194] width 108 height 35
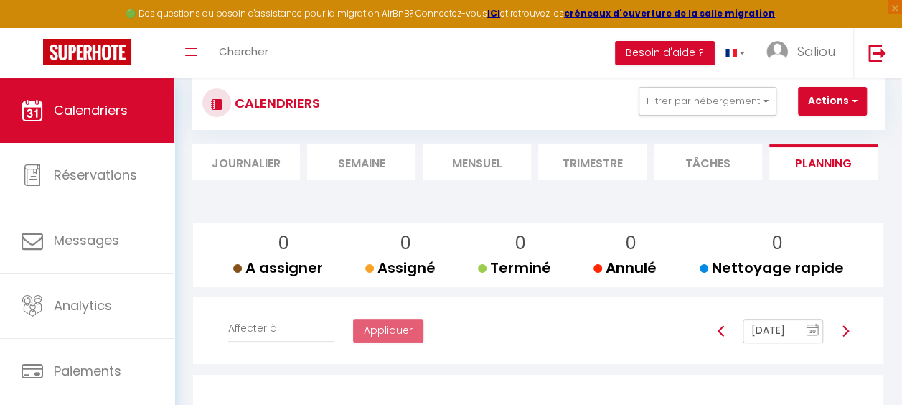
scroll to position [31, 0]
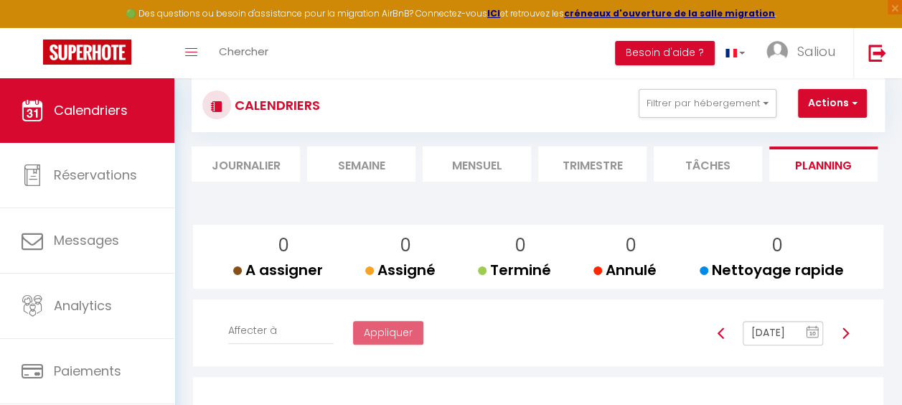
click at [263, 165] on li "Journalier" at bounding box center [246, 163] width 108 height 35
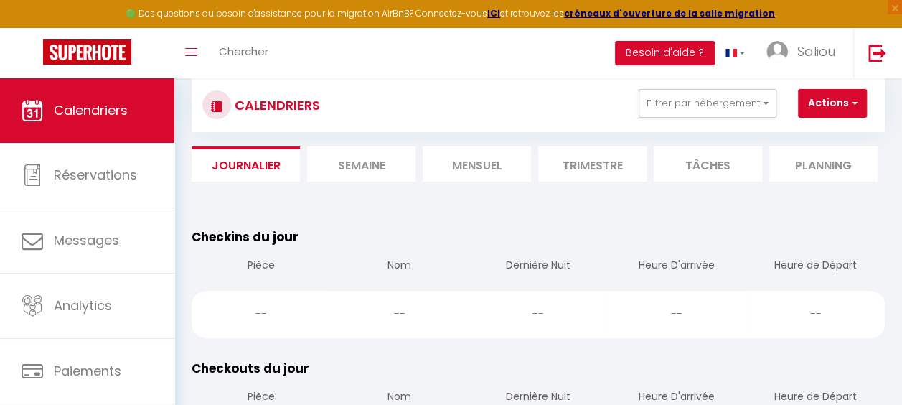
click at [335, 174] on li "Semaine" at bounding box center [361, 163] width 108 height 35
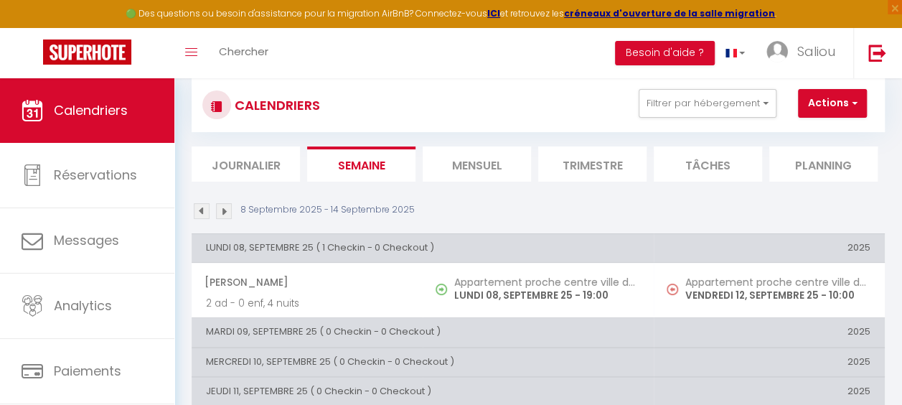
click at [505, 166] on li "Mensuel" at bounding box center [477, 163] width 108 height 35
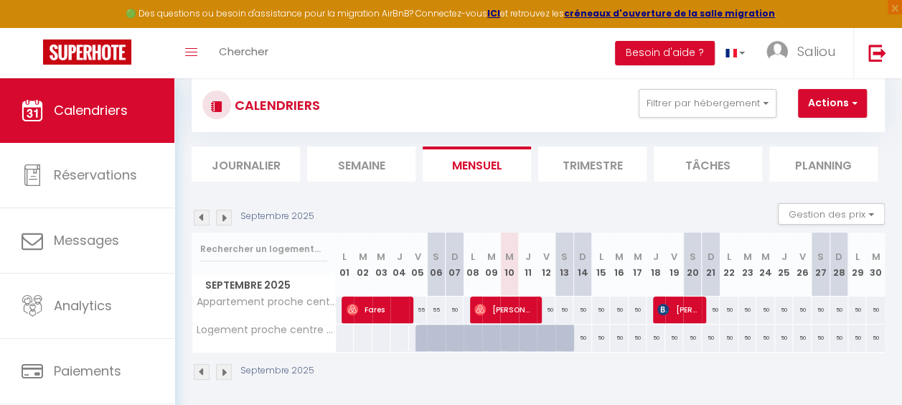
click at [351, 156] on li "Semaine" at bounding box center [361, 163] width 108 height 35
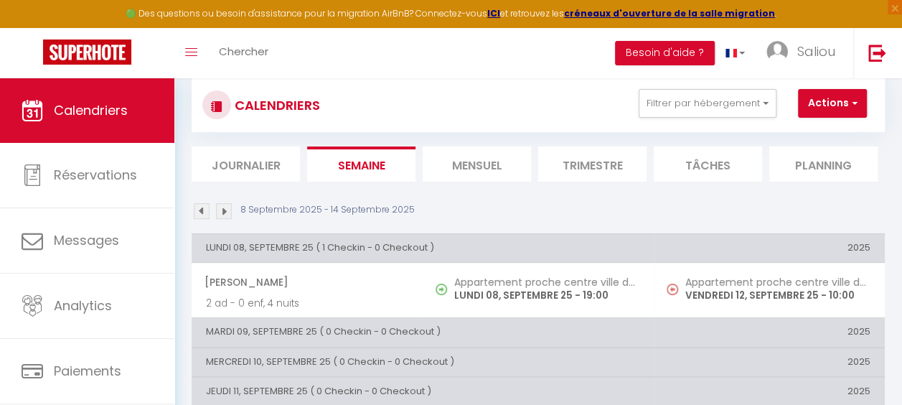
click at [503, 171] on li "Mensuel" at bounding box center [477, 163] width 108 height 35
